Goal: Navigation & Orientation: Find specific page/section

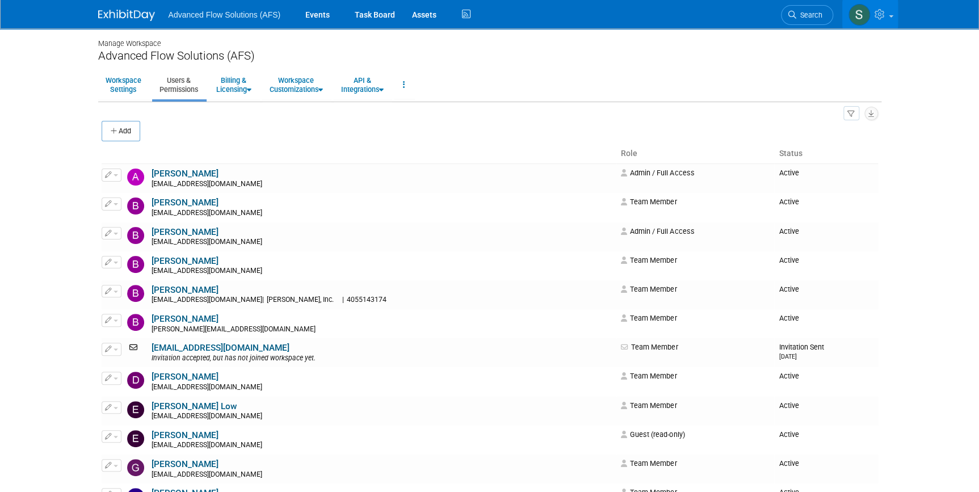
click at [119, 11] on img at bounding box center [126, 15] width 57 height 11
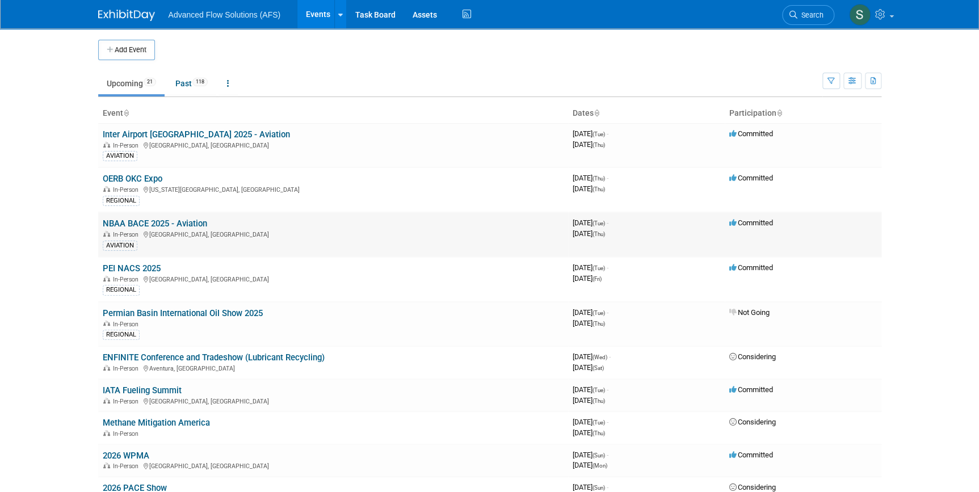
click at [127, 220] on link "NBAA BACE 2025 - Aviation" at bounding box center [155, 224] width 104 height 10
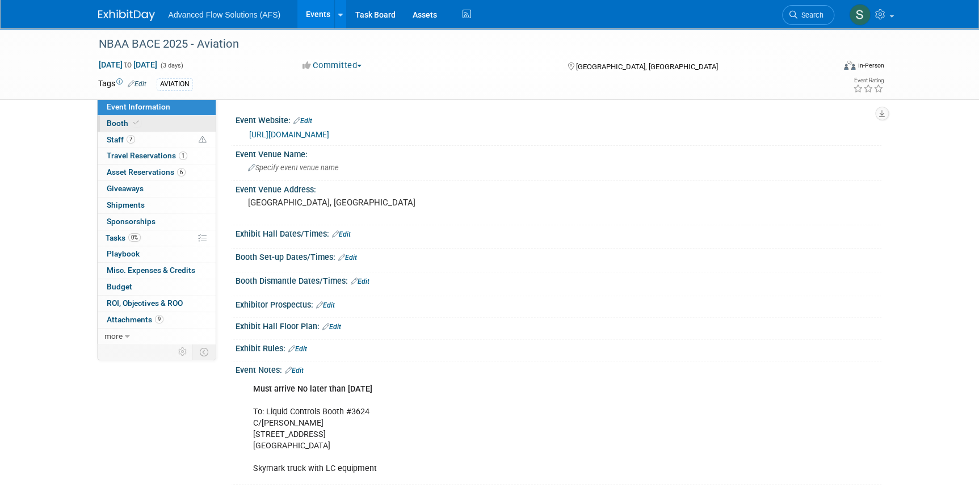
click at [112, 124] on span "Booth" at bounding box center [124, 123] width 35 height 9
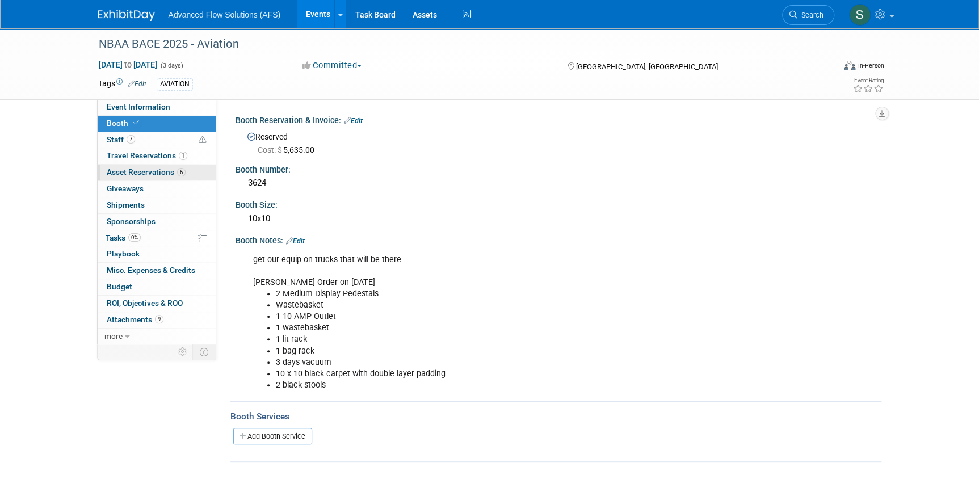
click at [120, 171] on span "Asset Reservations 6" at bounding box center [146, 172] width 79 height 9
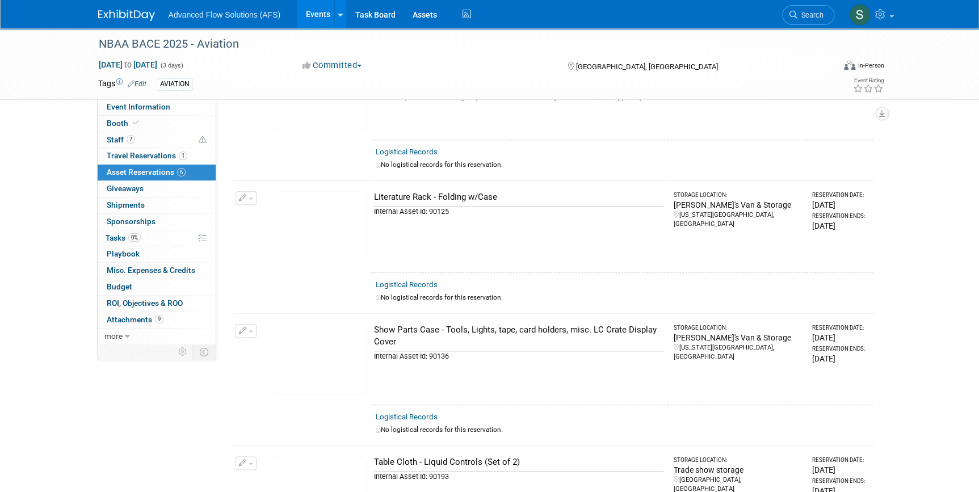
scroll to position [103, 0]
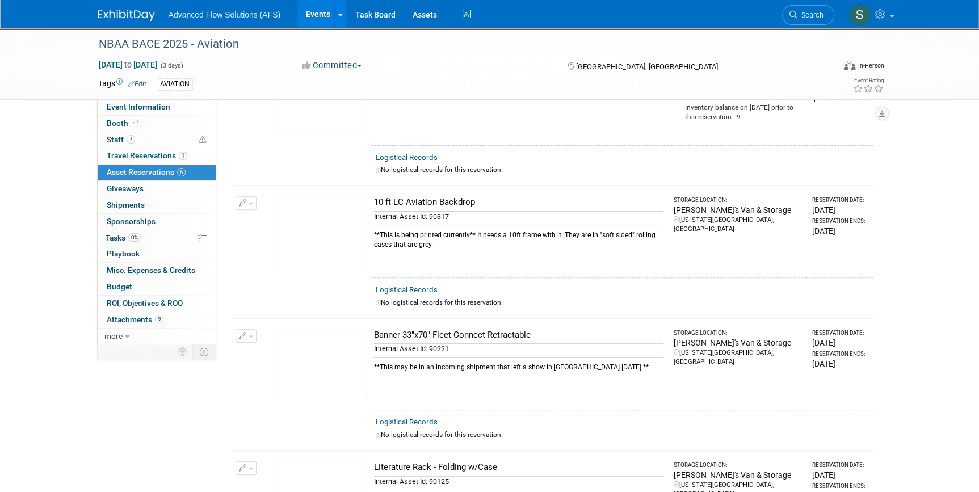
click at [146, 13] on img at bounding box center [126, 15] width 57 height 11
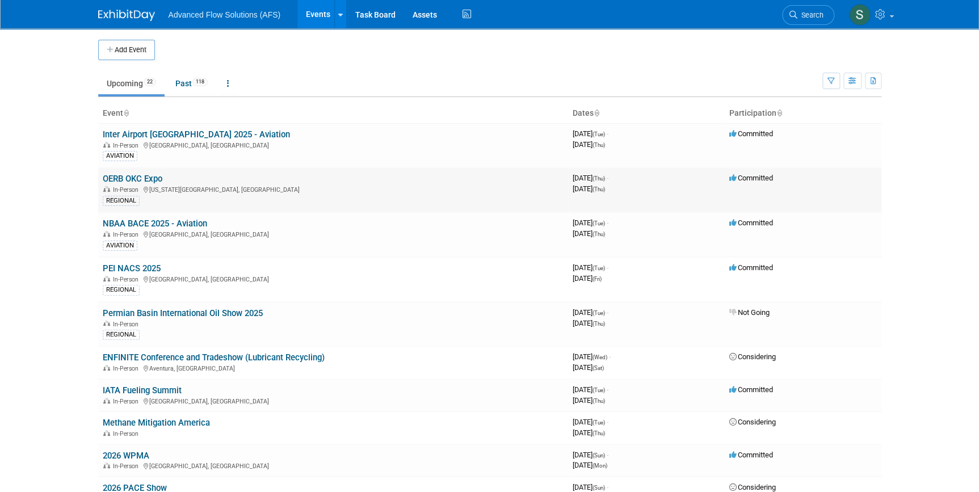
click at [122, 180] on link "OERB OKC Expo" at bounding box center [133, 179] width 60 height 10
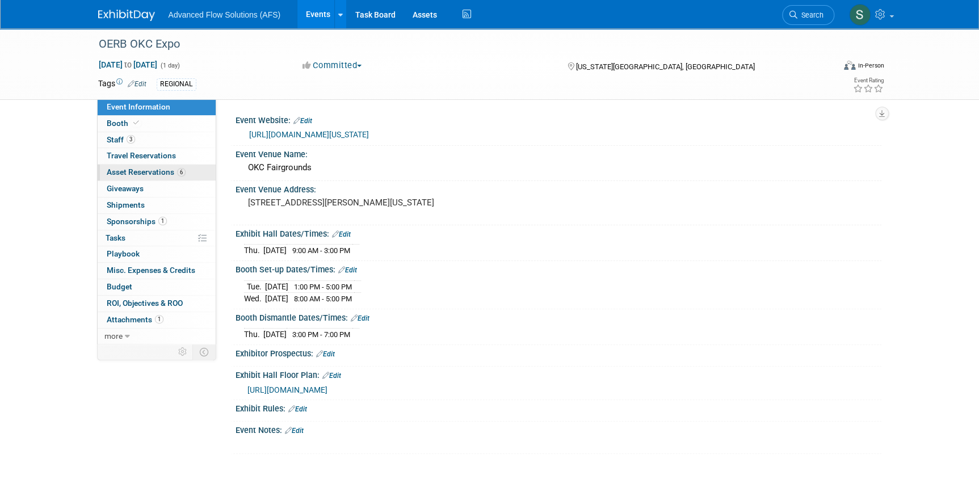
click at [128, 174] on span "Asset Reservations 6" at bounding box center [146, 172] width 79 height 9
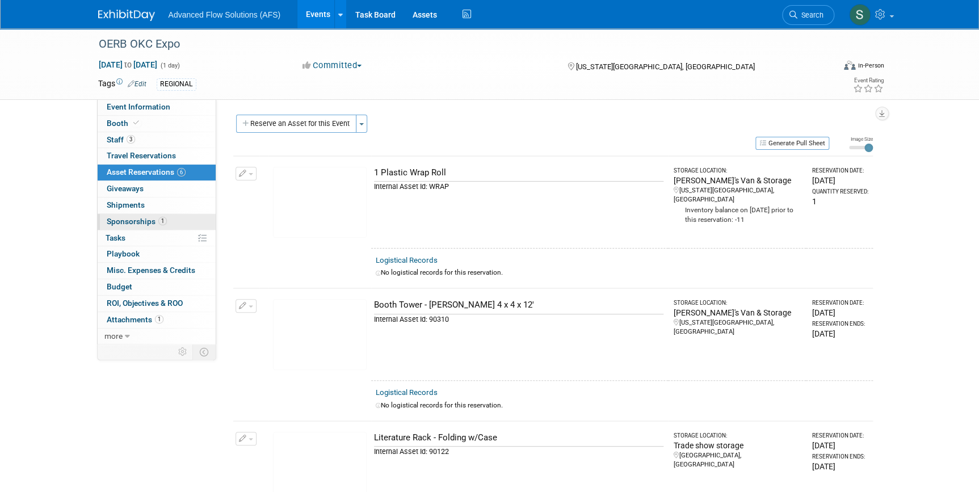
click at [133, 223] on span "Sponsorships 1" at bounding box center [137, 221] width 60 height 9
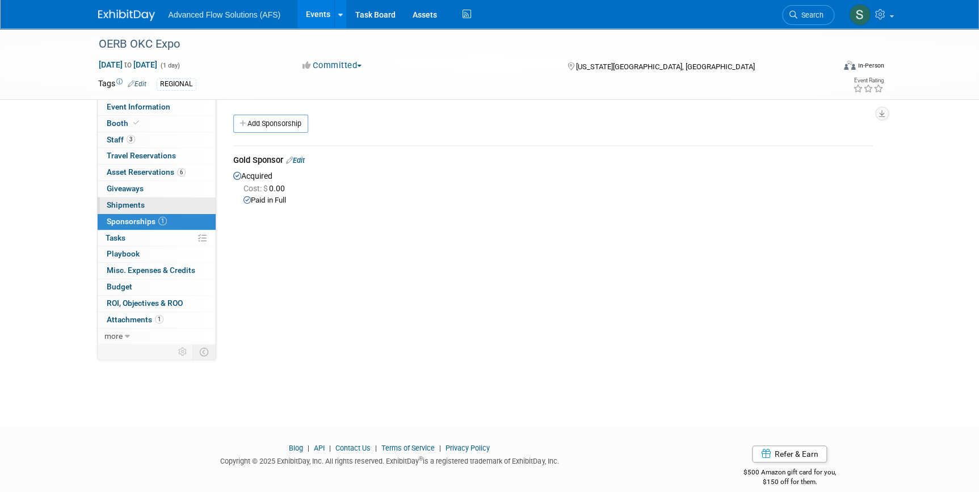
click at [123, 205] on span "Shipments 0" at bounding box center [126, 204] width 38 height 9
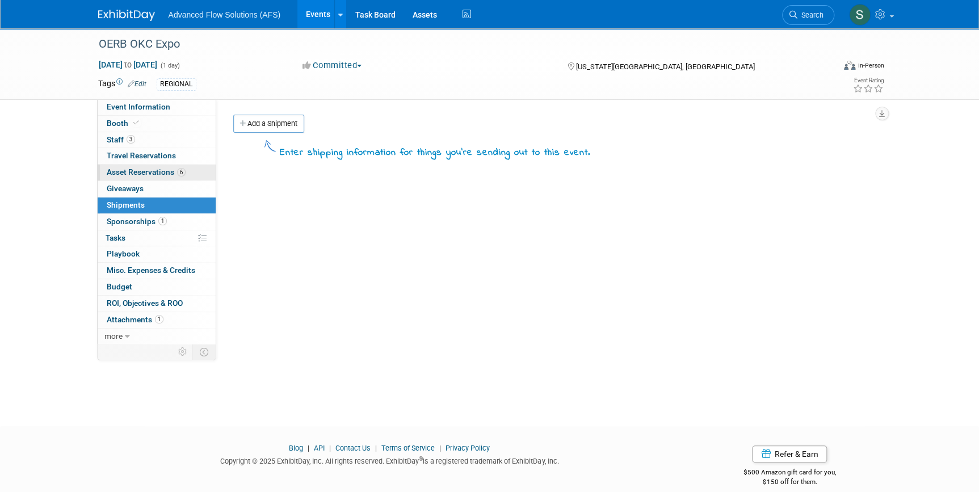
click at [134, 170] on span "Asset Reservations 6" at bounding box center [146, 172] width 79 height 9
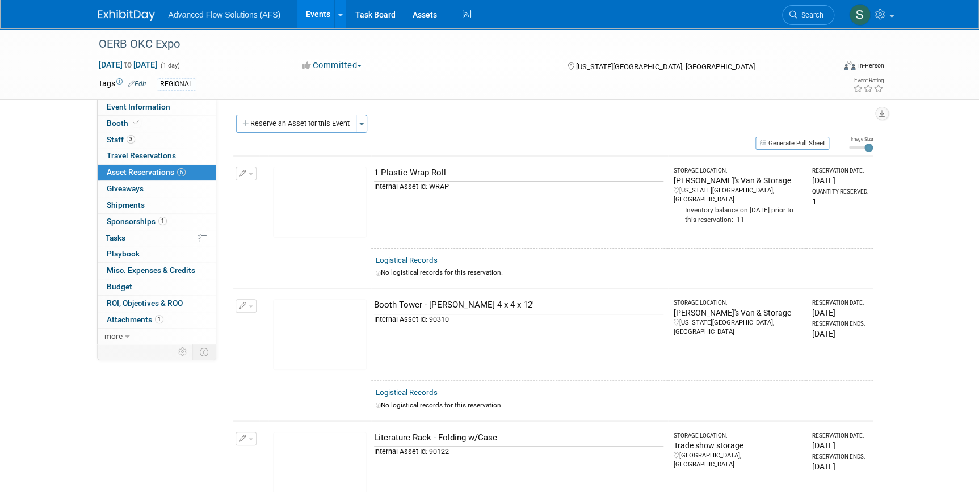
click at [135, 13] on img at bounding box center [126, 15] width 57 height 11
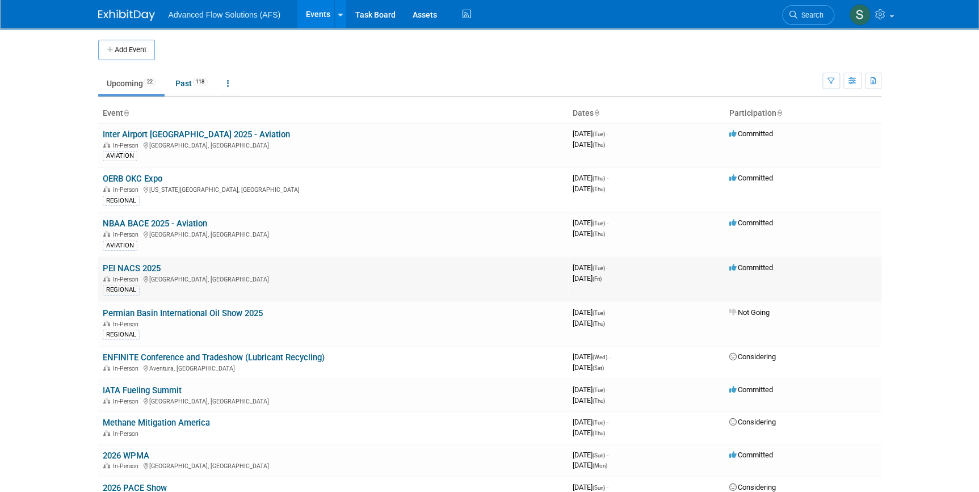
click at [128, 263] on link "PEI NACS 2025" at bounding box center [132, 268] width 58 height 10
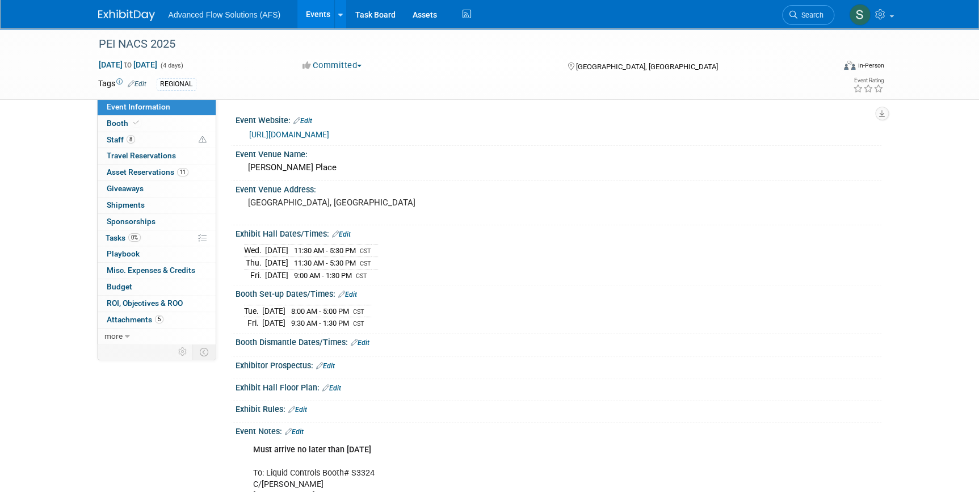
click at [122, 16] on img at bounding box center [126, 15] width 57 height 11
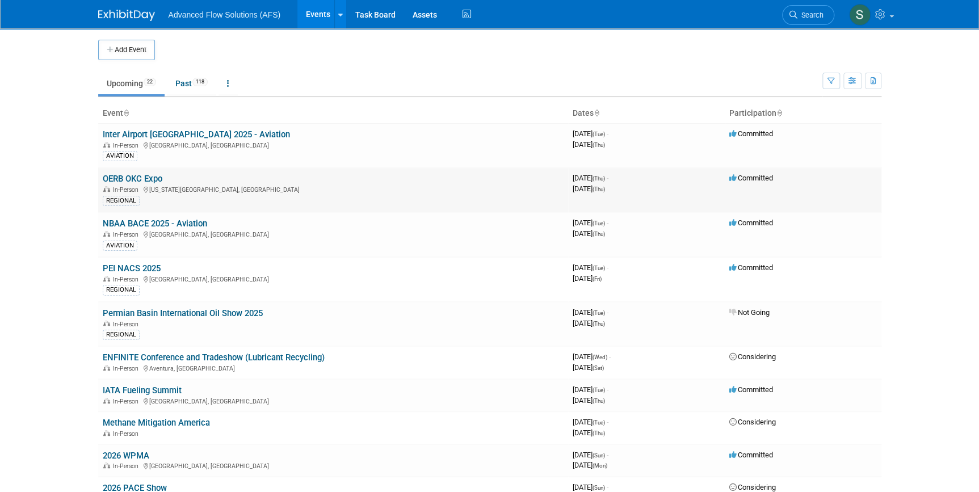
click at [129, 177] on link "OERB OKC Expo" at bounding box center [133, 179] width 60 height 10
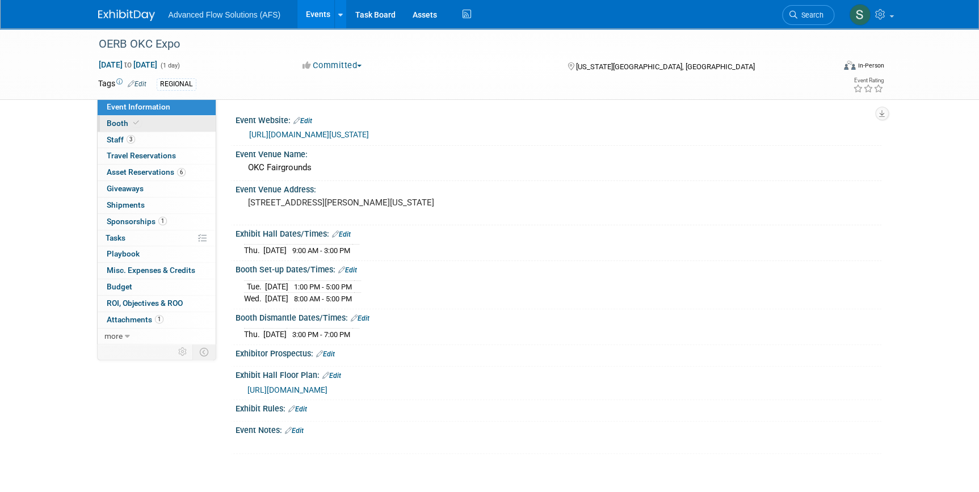
click at [112, 124] on span "Booth" at bounding box center [124, 123] width 35 height 9
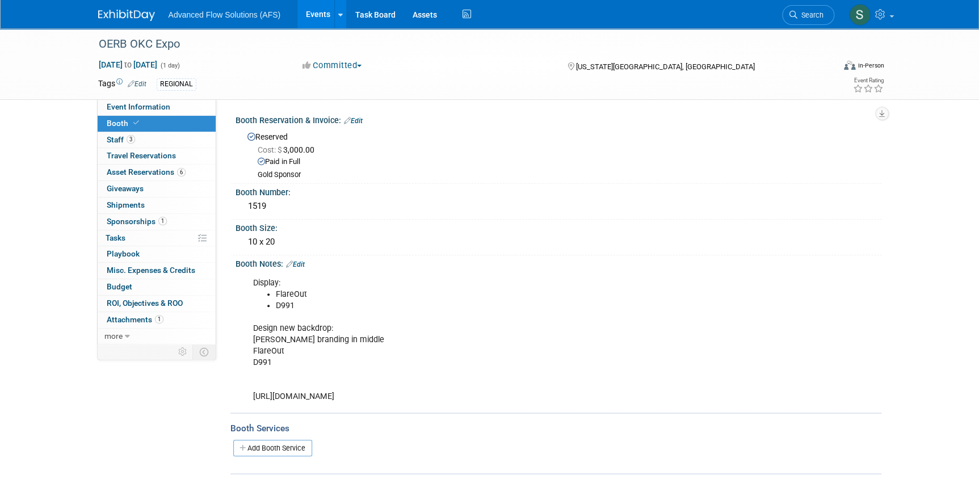
click at [124, 12] on img at bounding box center [126, 15] width 57 height 11
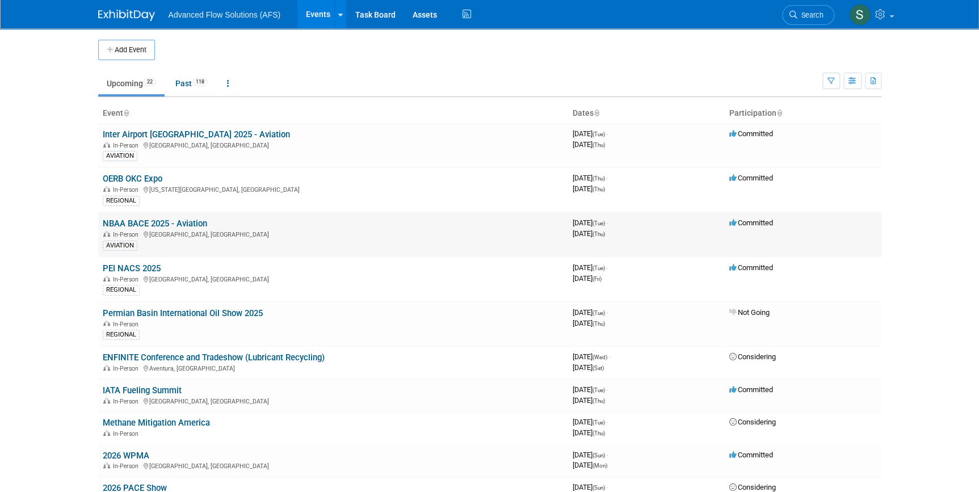
click at [123, 226] on link "NBAA BACE 2025 - Aviation" at bounding box center [155, 224] width 104 height 10
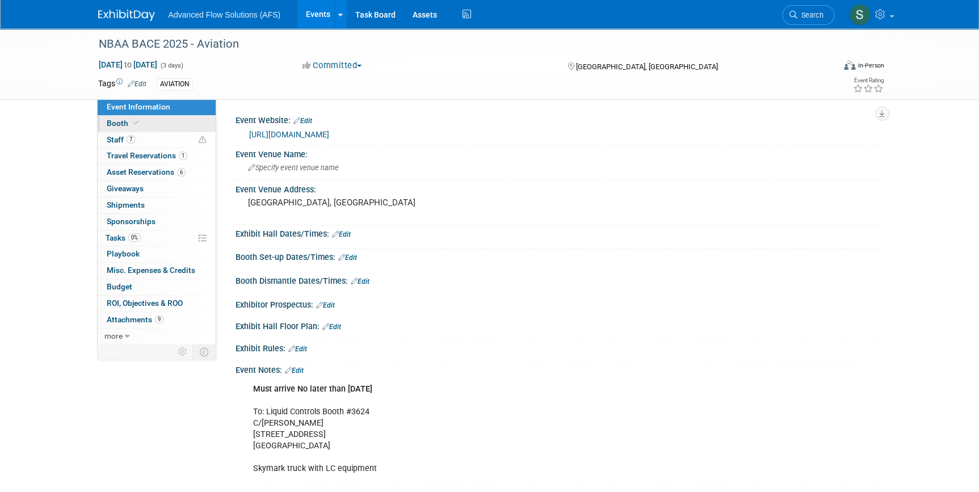
click at [115, 121] on span "Booth" at bounding box center [124, 123] width 35 height 9
